Goal: Task Accomplishment & Management: Manage account settings

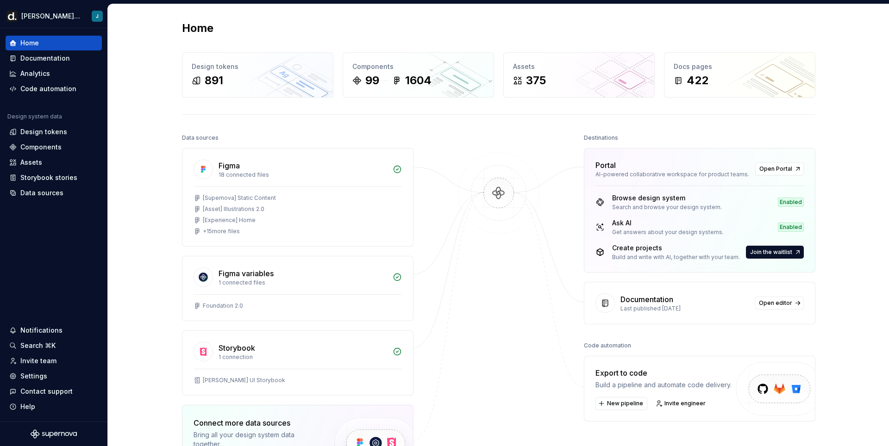
click at [544, 223] on div at bounding box center [498, 329] width 93 height 396
drag, startPoint x: 697, startPoint y: 198, endPoint x: 706, endPoint y: 325, distance: 126.7
click at [706, 323] on div "Destinations Portal AI-powered collaborative workspace for product teams. Open …" at bounding box center [700, 329] width 232 height 396
click at [716, 276] on div "Portal AI-powered collaborative workspace for product teams. Open Portal Browse…" at bounding box center [700, 236] width 232 height 176
click at [650, 249] on div "Create projects" at bounding box center [676, 248] width 128 height 9
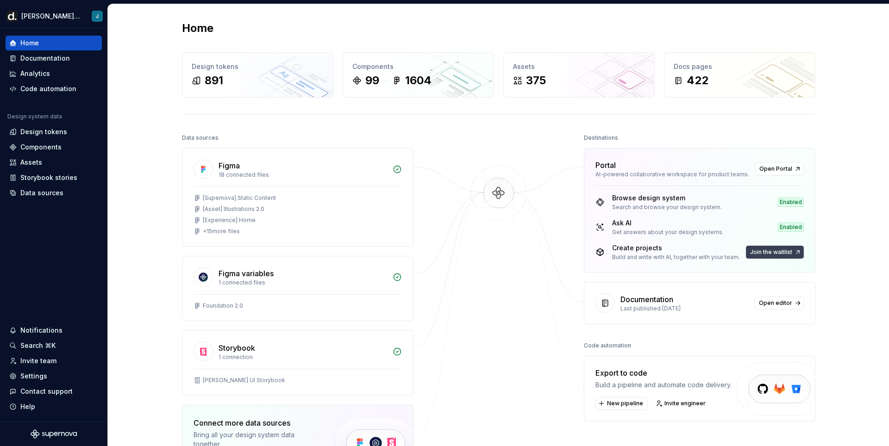
click at [765, 250] on span "Join the waitlist" at bounding box center [771, 252] width 42 height 7
click at [797, 253] on button "Join the waitlist" at bounding box center [775, 252] width 58 height 13
click at [786, 165] on span "Open Portal" at bounding box center [775, 168] width 33 height 7
click at [48, 375] on div "Settings" at bounding box center [53, 376] width 89 height 9
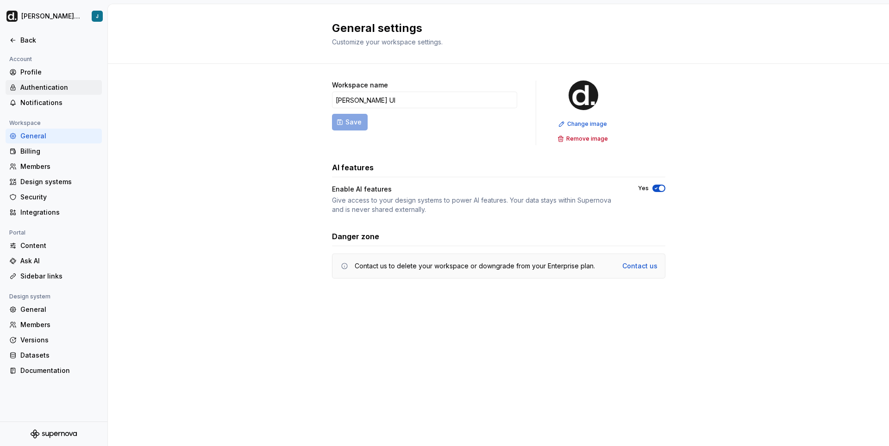
click at [62, 88] on div "Authentication" at bounding box center [59, 87] width 78 height 9
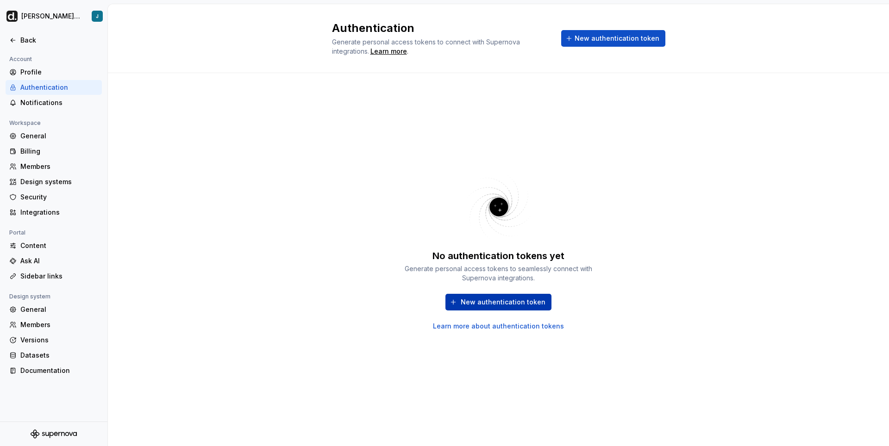
click at [500, 300] on span "New authentication token" at bounding box center [503, 302] width 85 height 9
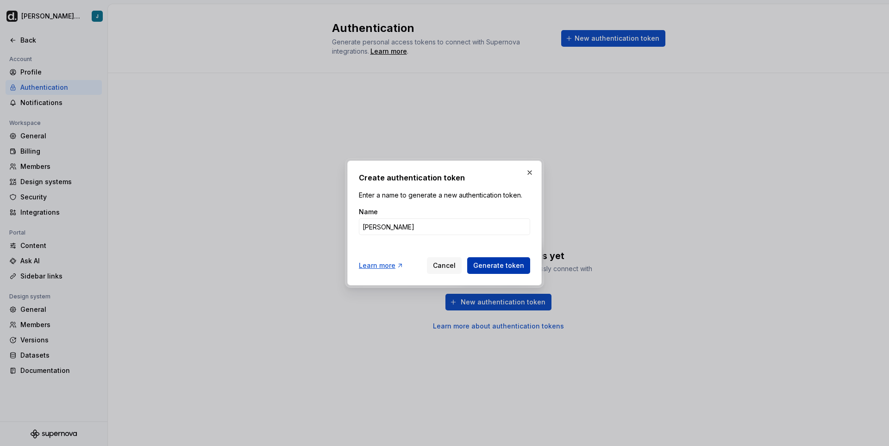
type input "[PERSON_NAME]"
click at [492, 258] on button "Generate token" at bounding box center [498, 265] width 63 height 17
click at [501, 269] on span "Generate token" at bounding box center [498, 265] width 51 height 9
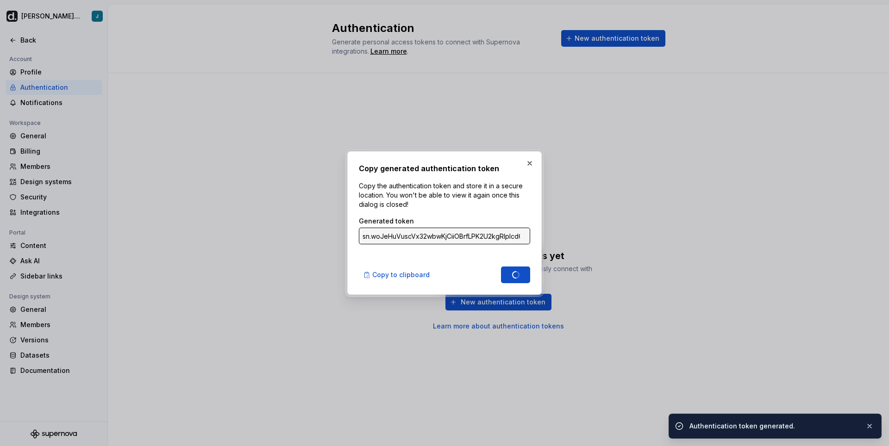
type input "sn.GaqbJL6tDeXO9QCkKzaCC6YlvpepuTAuJZqCUumY7G9CCSre37AKtULUKx1d6j8f3lmvy1cBl1dQ…"
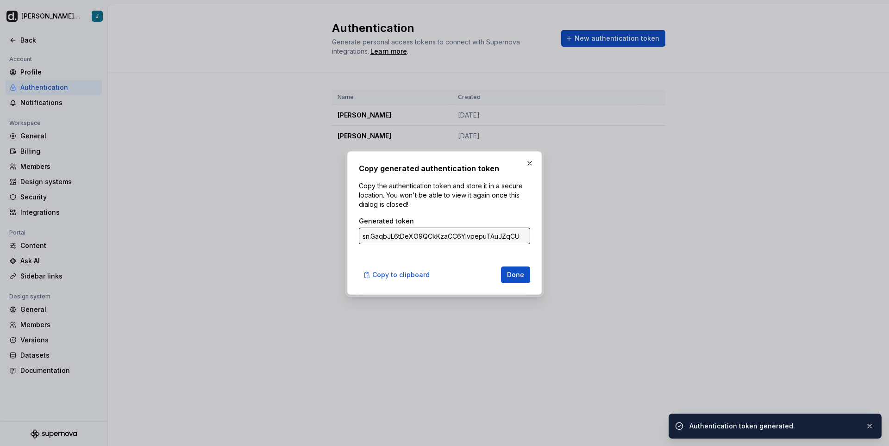
click at [482, 238] on input "sn.GaqbJL6tDeXO9QCkKzaCC6YlvpepuTAuJZqCUumY7G9CCSre37AKtULUKx1d6j8f3lmvy1cBl1dQ…" at bounding box center [444, 236] width 171 height 17
click at [398, 274] on span "Copy to clipboard" at bounding box center [400, 274] width 57 height 9
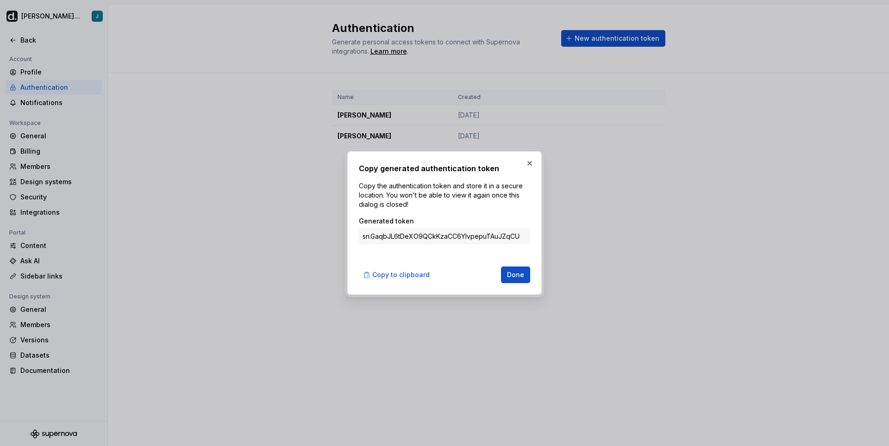
click at [520, 284] on div "Copy generated authentication token Copy the authentication token and store it …" at bounding box center [444, 223] width 194 height 144
click at [522, 279] on span "Done" at bounding box center [515, 274] width 17 height 9
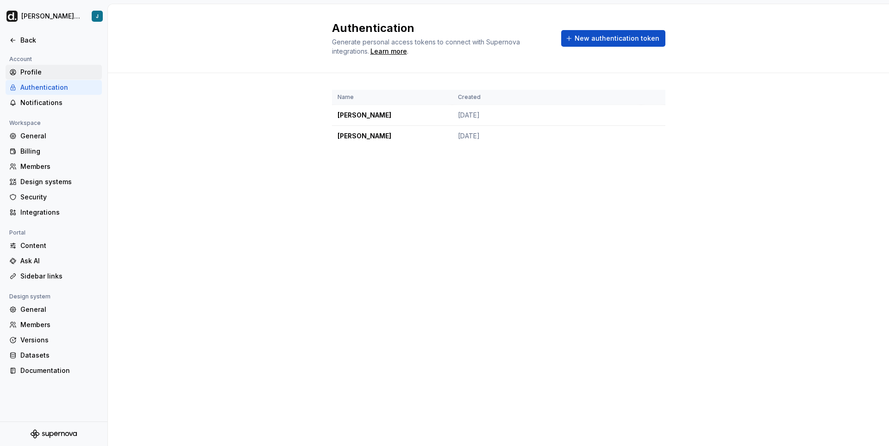
click at [27, 67] on div "Profile" at bounding box center [54, 72] width 96 height 15
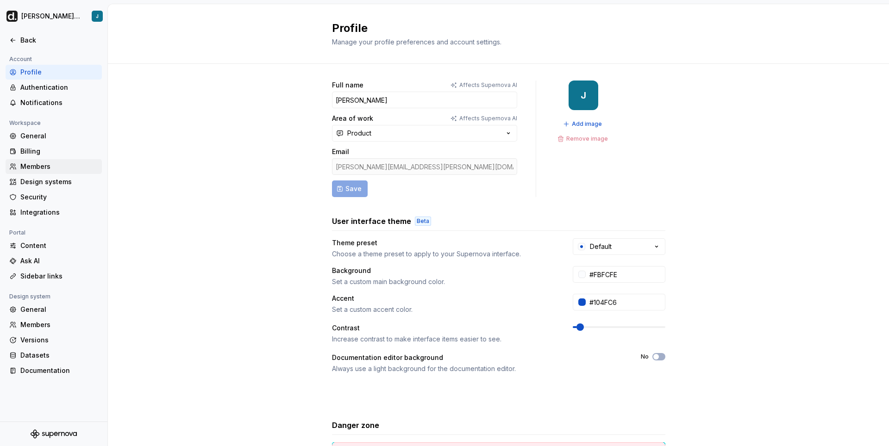
click at [51, 166] on div "Members" at bounding box center [59, 166] width 78 height 9
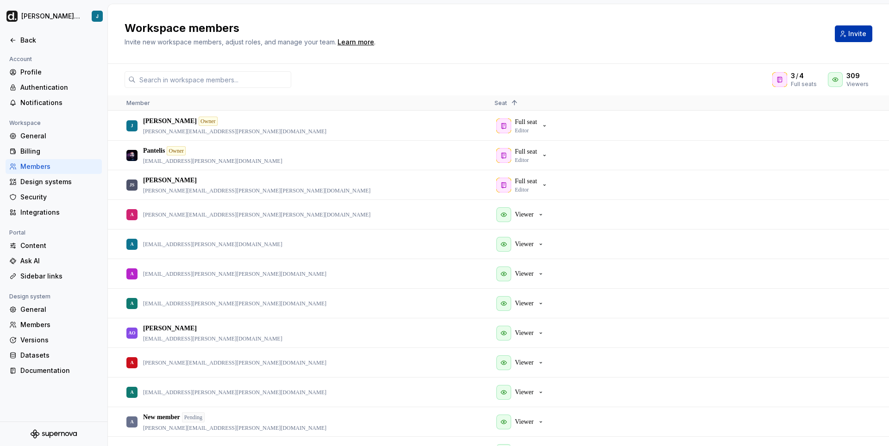
click at [858, 37] on span "Invite" at bounding box center [857, 33] width 18 height 9
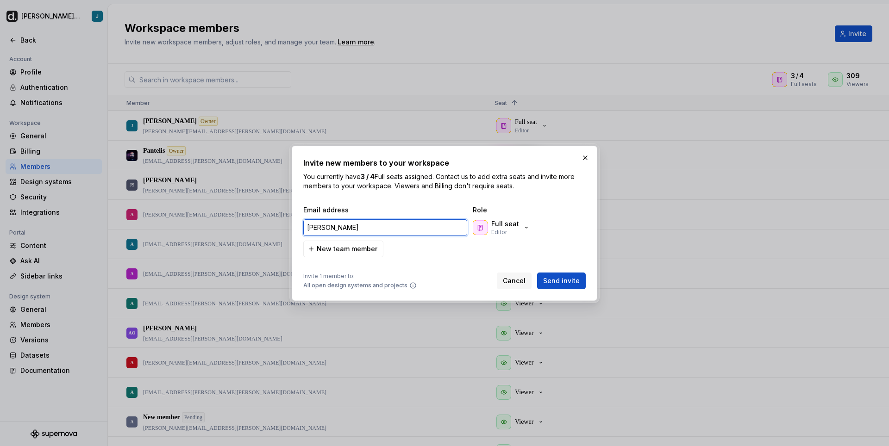
paste input "@[PERSON_NAME][DOMAIN_NAME]"
type input "[EMAIL_ADDRESS][PERSON_NAME][DOMAIN_NAME]"
click at [524, 232] on div "Full seat Editor" at bounding box center [501, 227] width 57 height 17
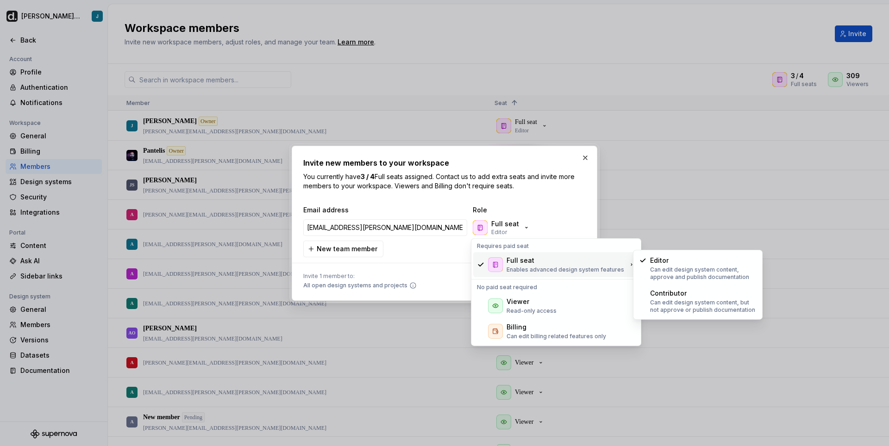
click at [529, 268] on p "Enables advanced design system features" at bounding box center [566, 269] width 118 height 7
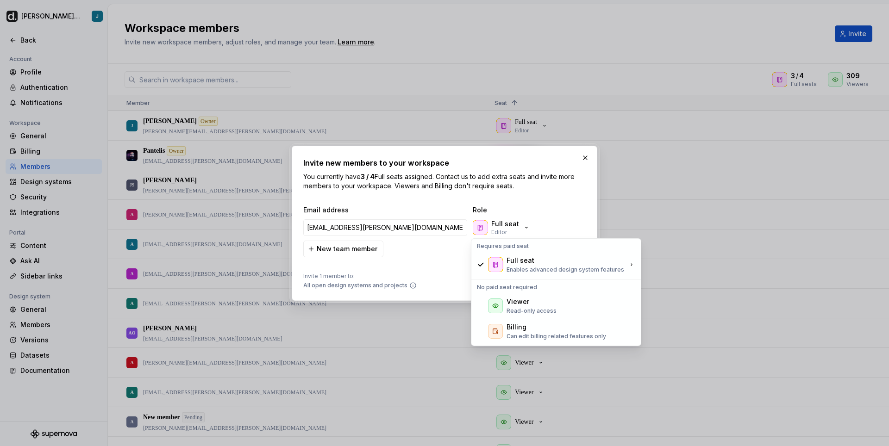
click at [578, 221] on div "[PERSON_NAME][EMAIL_ADDRESS][PERSON_NAME][DOMAIN_NAME] Full seat Editor" at bounding box center [443, 228] width 281 height 19
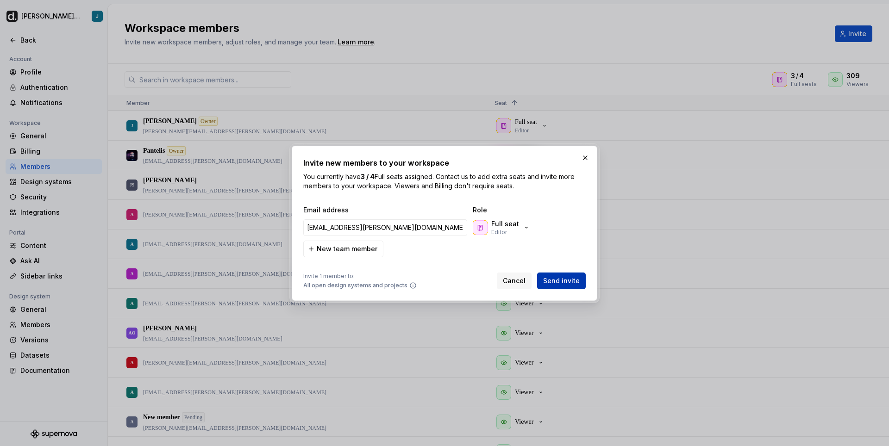
click at [574, 284] on span "Send invite" at bounding box center [561, 280] width 37 height 9
